Goal: Task Accomplishment & Management: Use online tool/utility

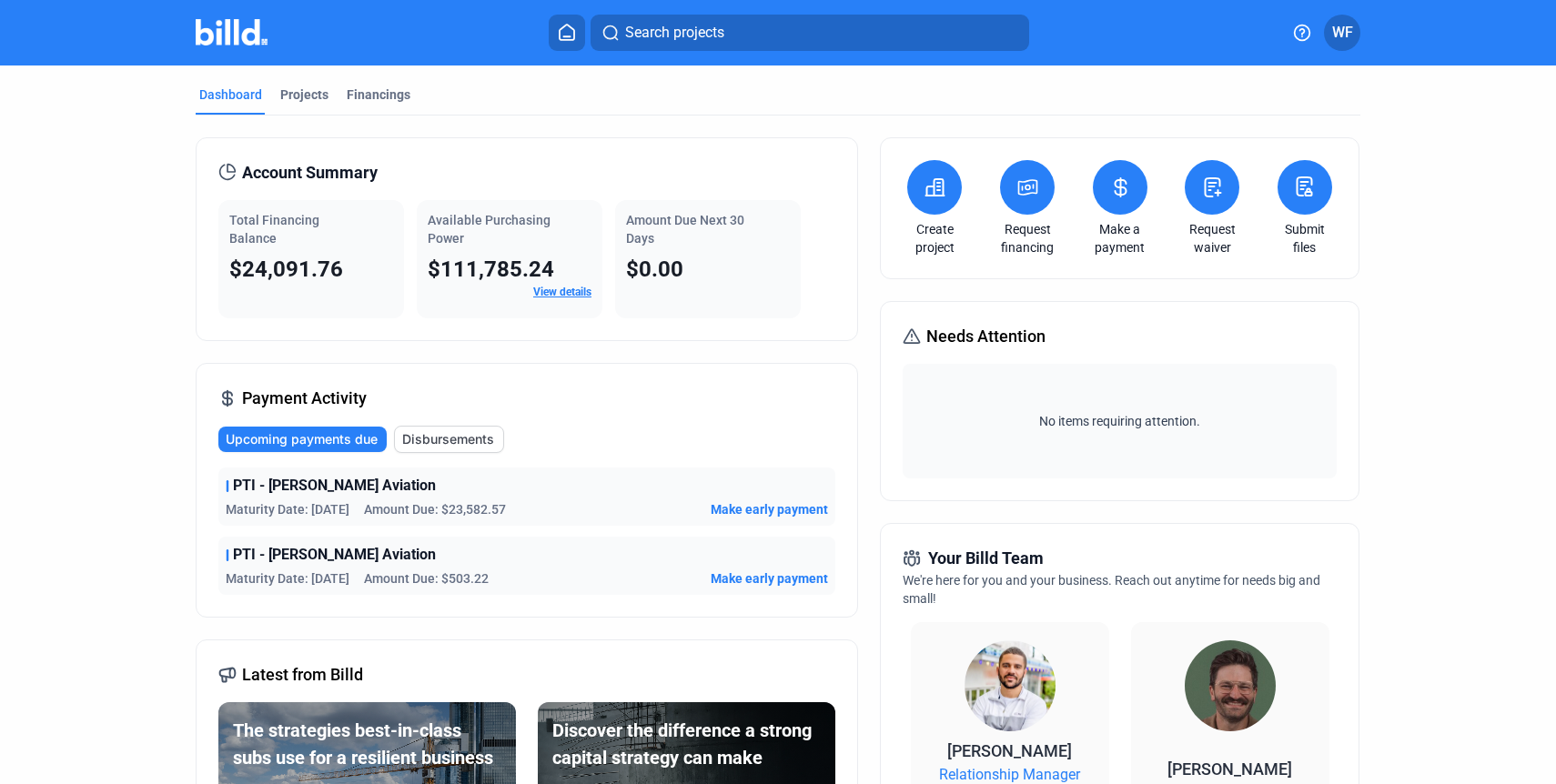
click at [1114, 191] on icon at bounding box center [1120, 187] width 23 height 22
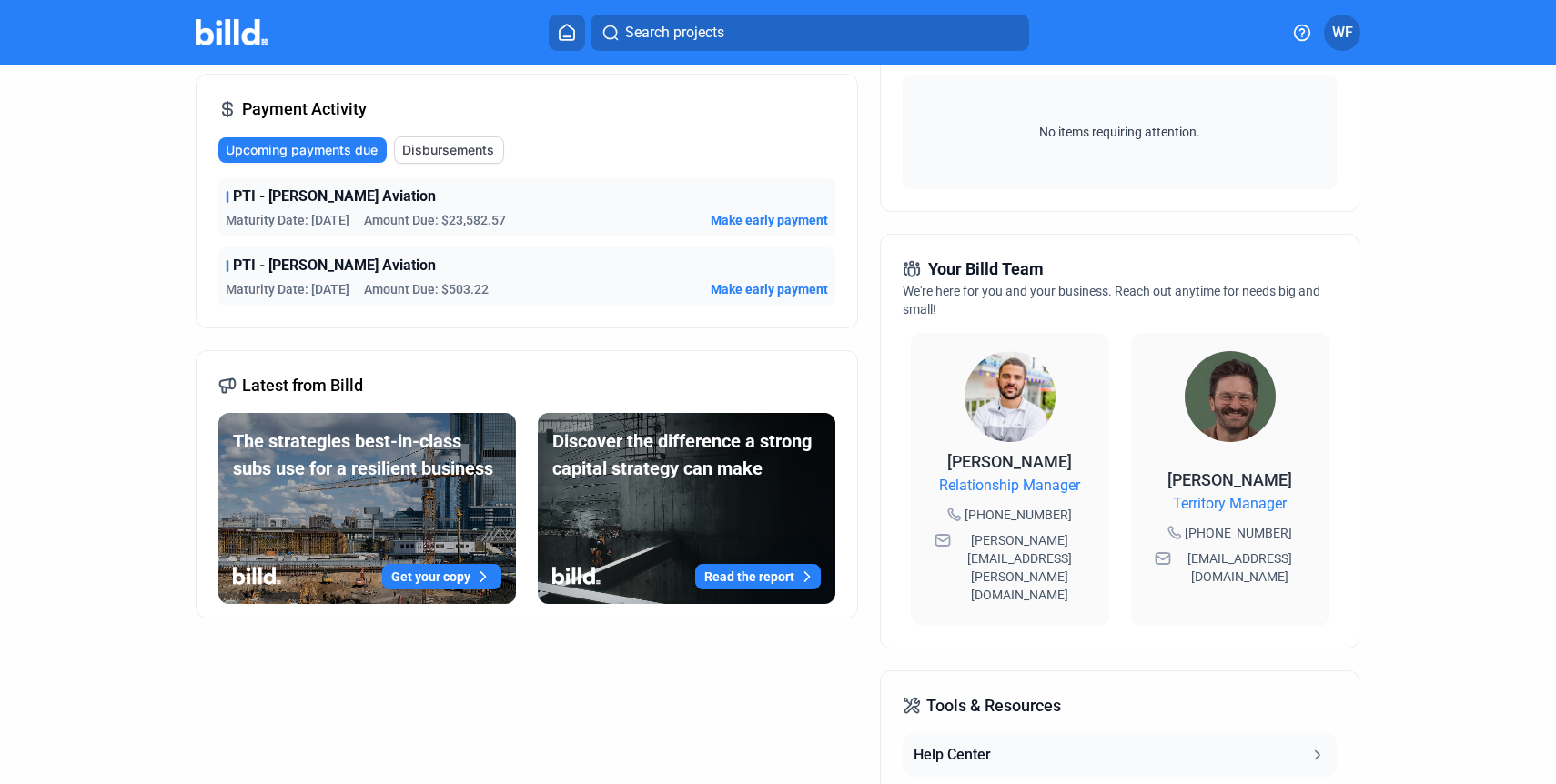
scroll to position [492, 0]
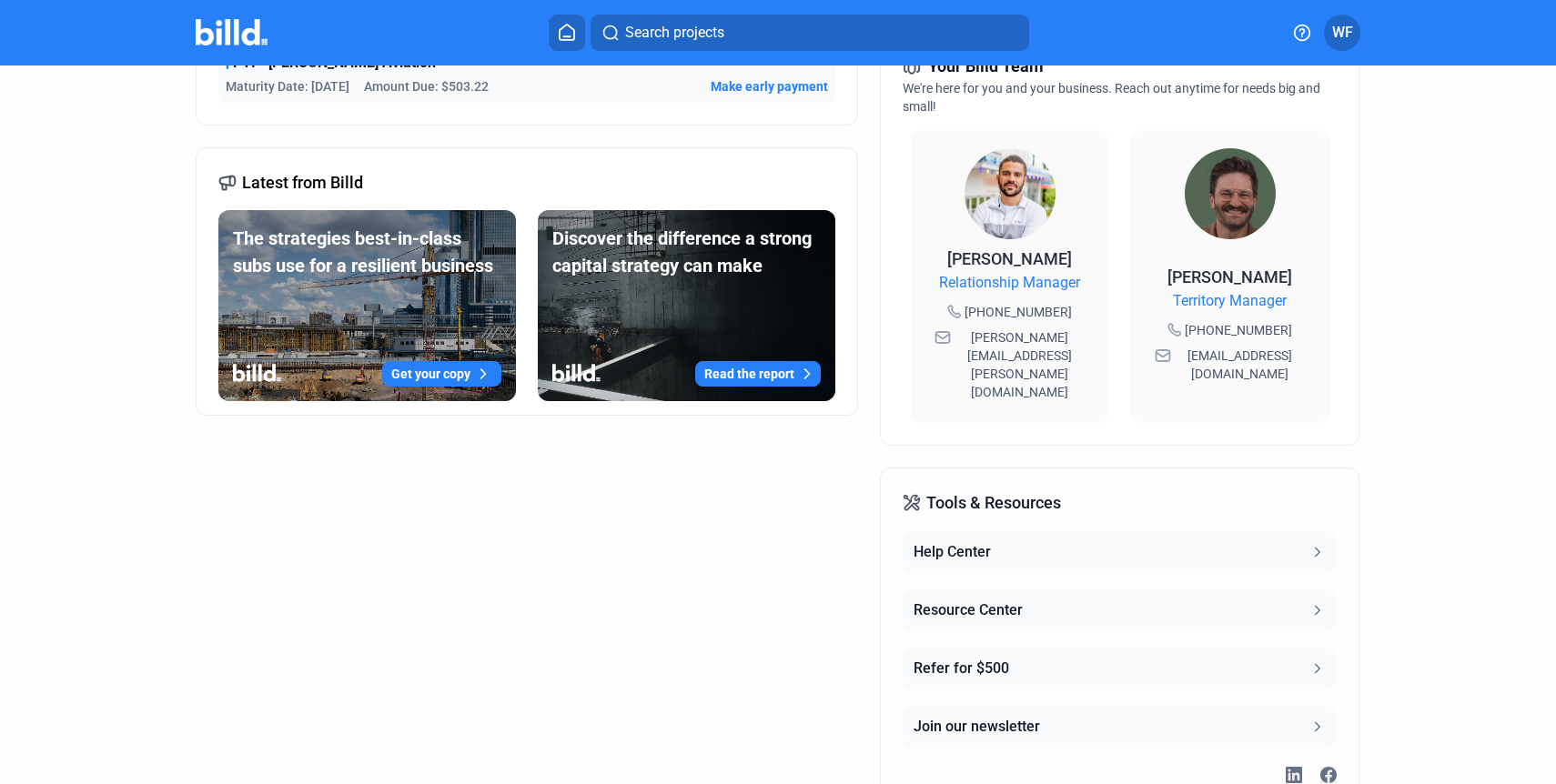
click at [1312, 603] on icon at bounding box center [1317, 610] width 16 height 16
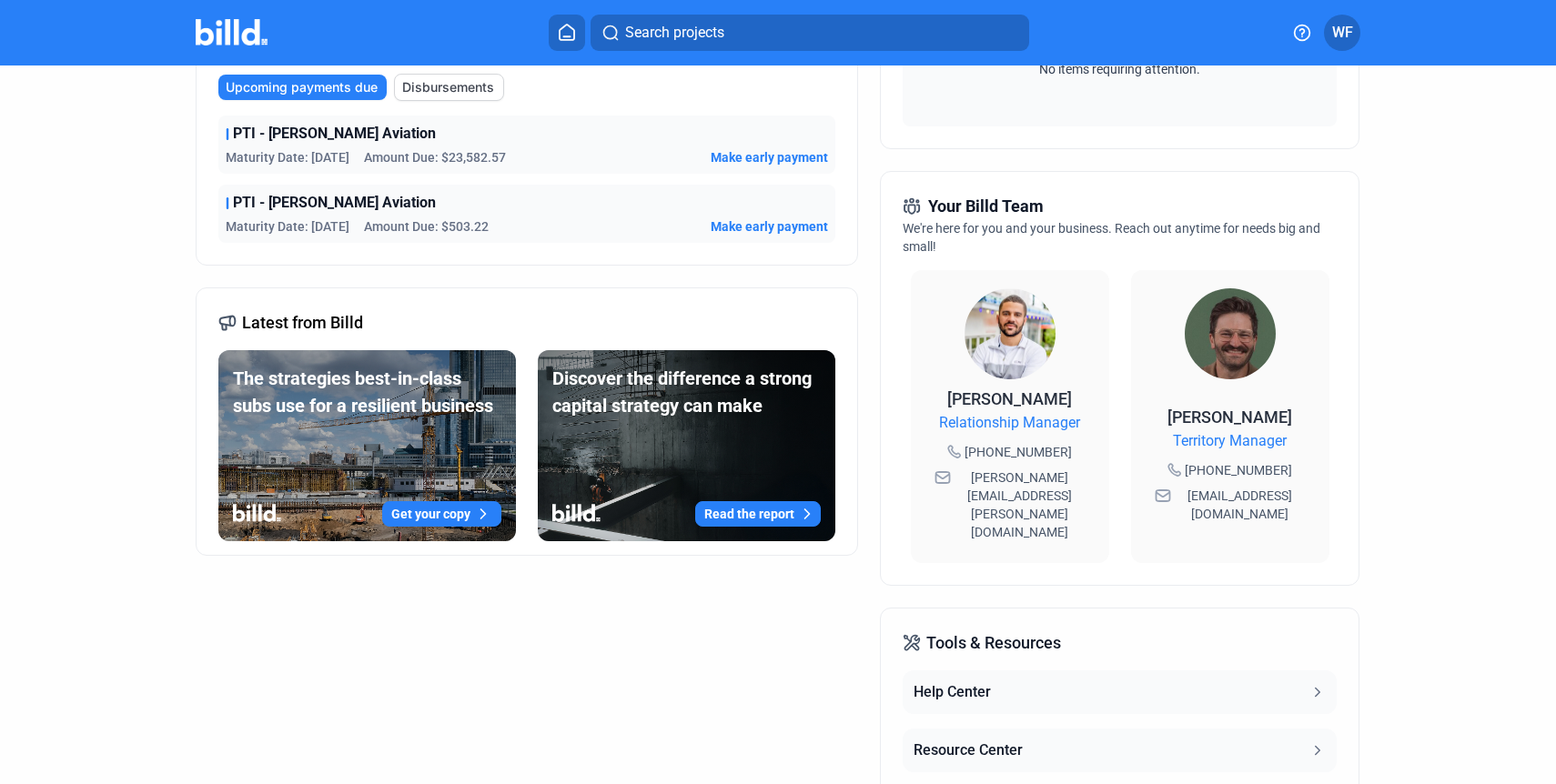
scroll to position [341, 0]
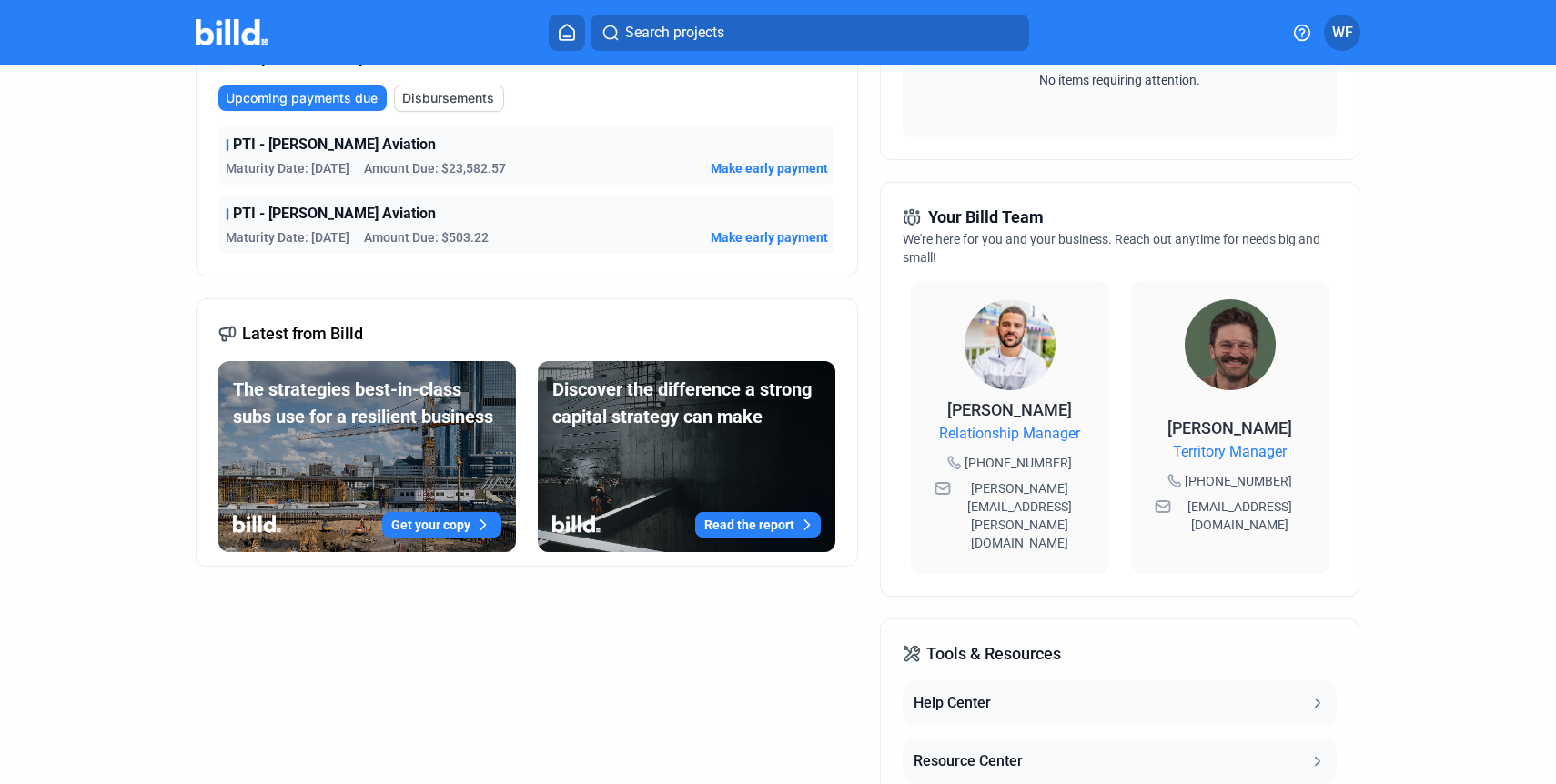
click at [1289, 682] on button "Help Center" at bounding box center [1118, 703] width 433 height 44
